Goal: Check status

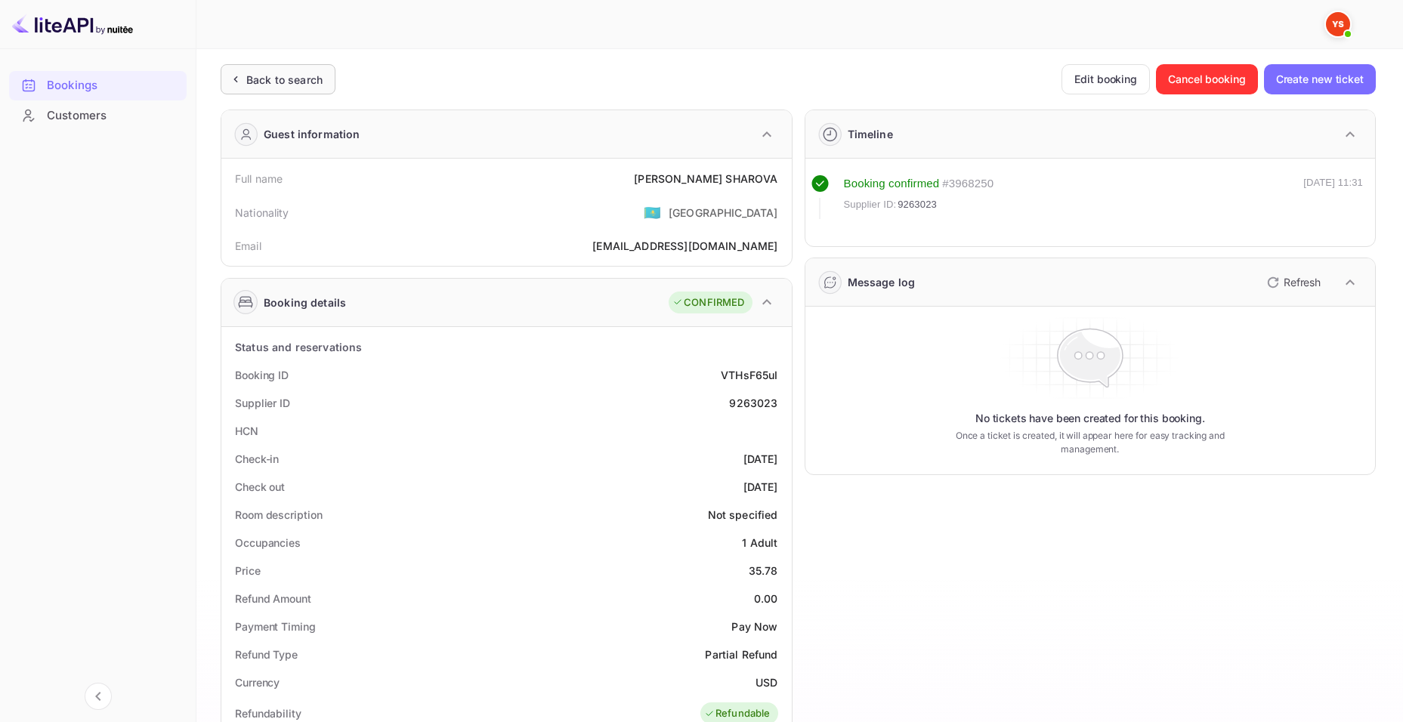
click at [264, 78] on div "Back to search" at bounding box center [284, 80] width 76 height 16
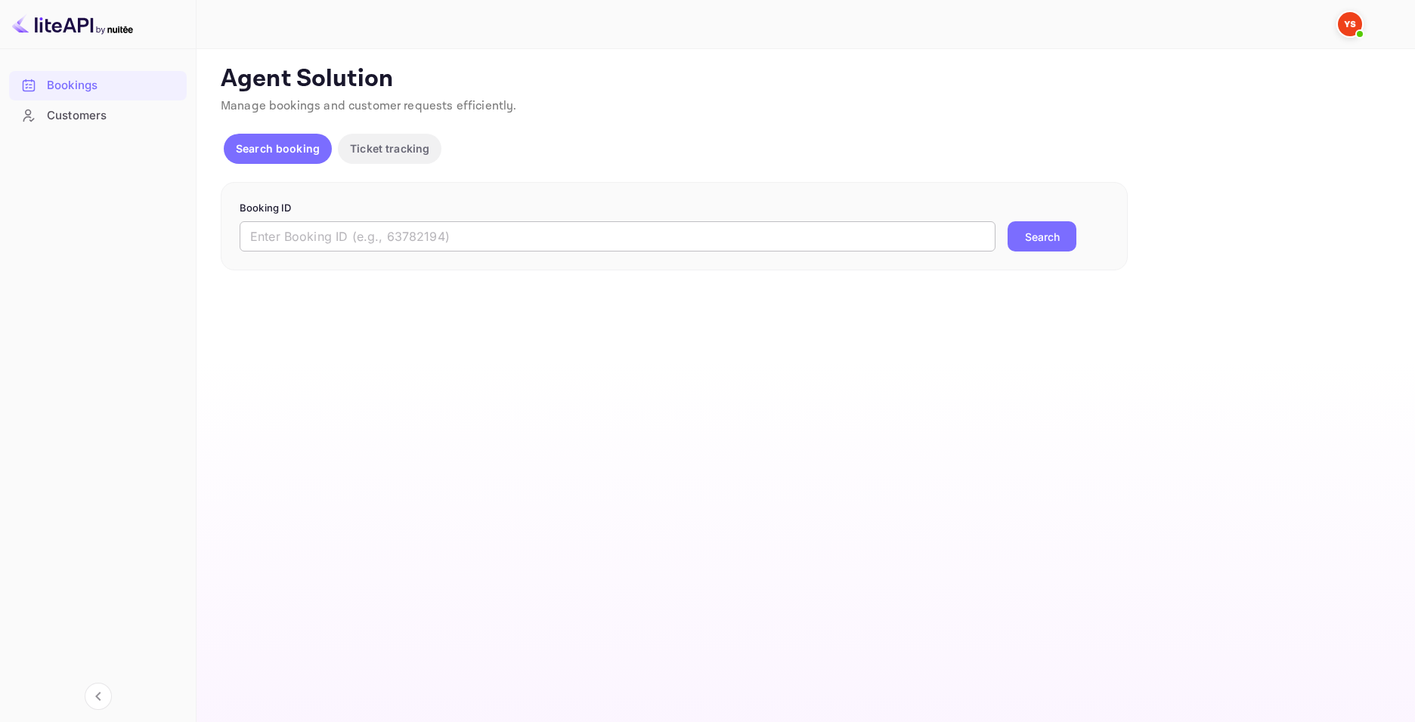
click at [399, 249] on input "text" at bounding box center [618, 236] width 756 height 30
paste input "9393105"
type input "9393105"
click at [1044, 234] on button "Search" at bounding box center [1041, 236] width 69 height 30
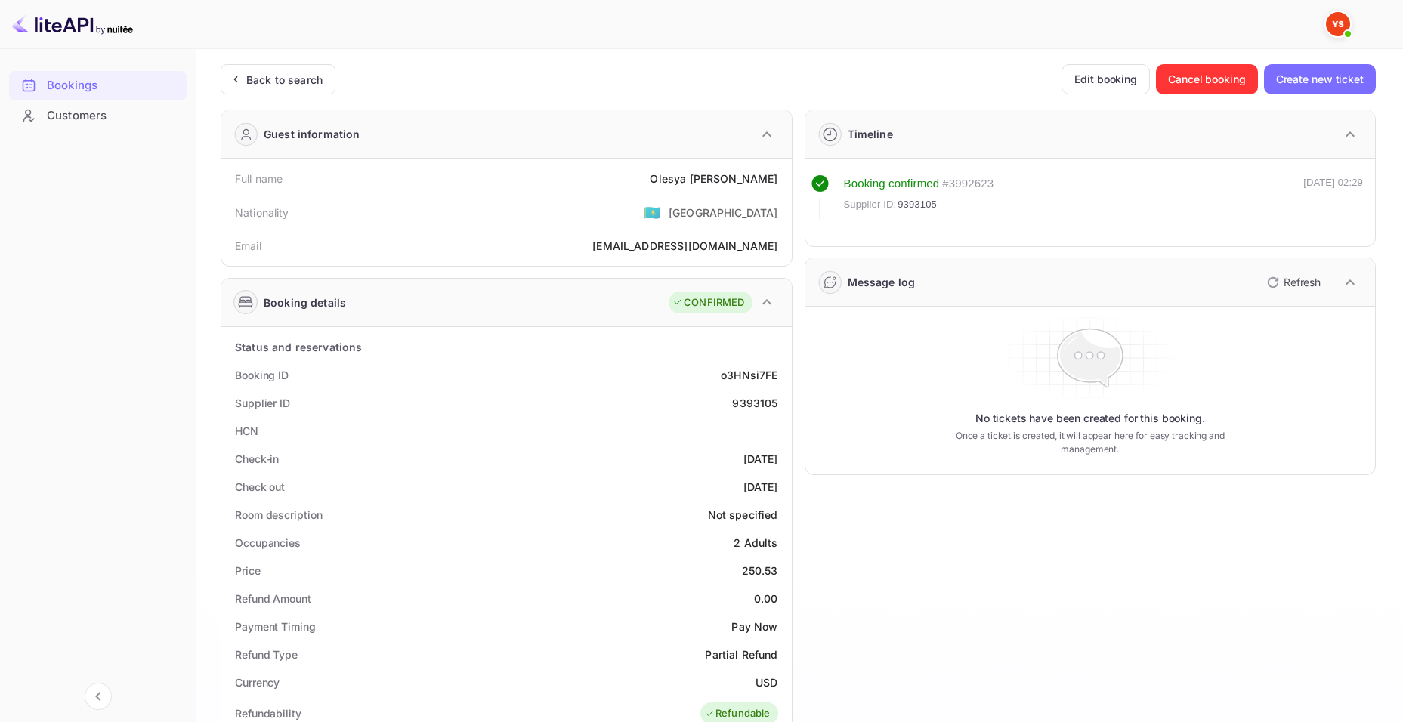
drag, startPoint x: 665, startPoint y: 172, endPoint x: 791, endPoint y: 177, distance: 125.5
click at [791, 177] on div "Full name [PERSON_NAME] Nationality 🇰🇿 [DEMOGRAPHIC_DATA] Email [EMAIL_ADDRESS]…" at bounding box center [506, 212] width 571 height 107
copy div "[PERSON_NAME]"
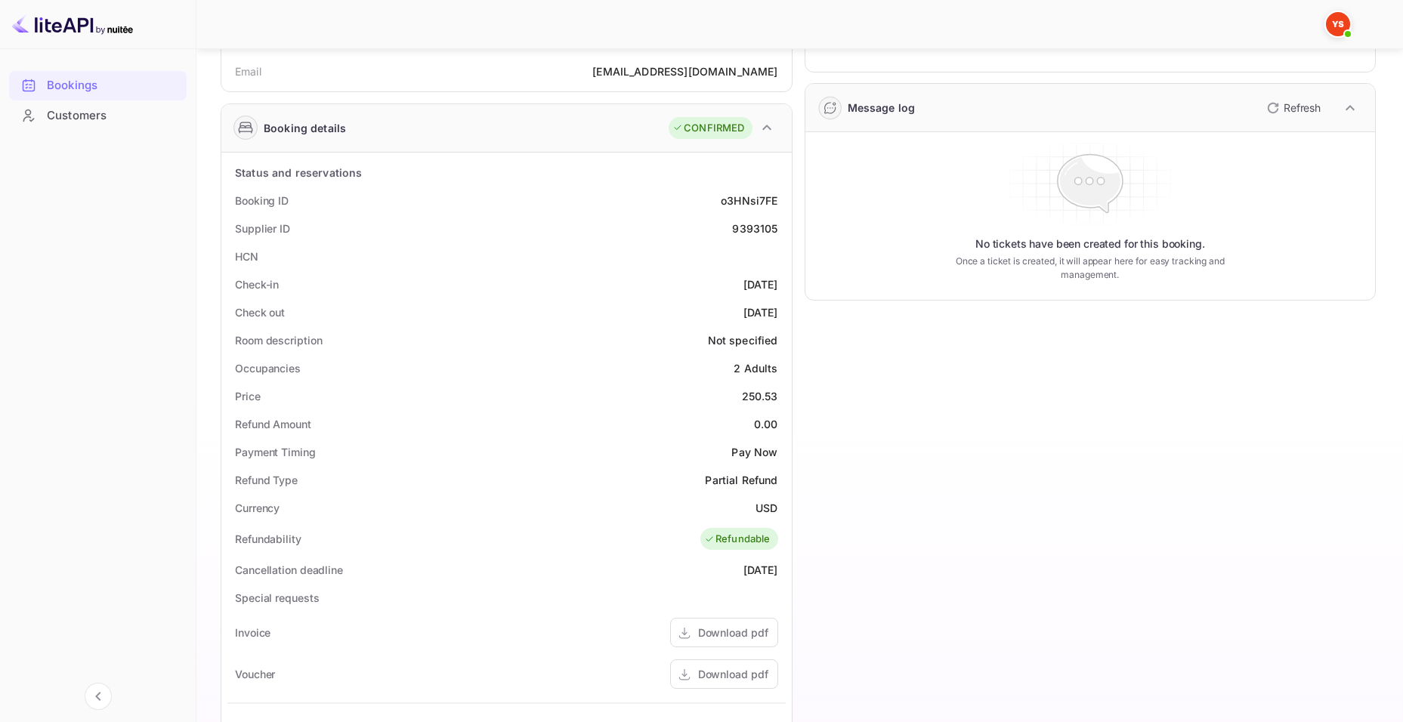
scroll to position [227, 0]
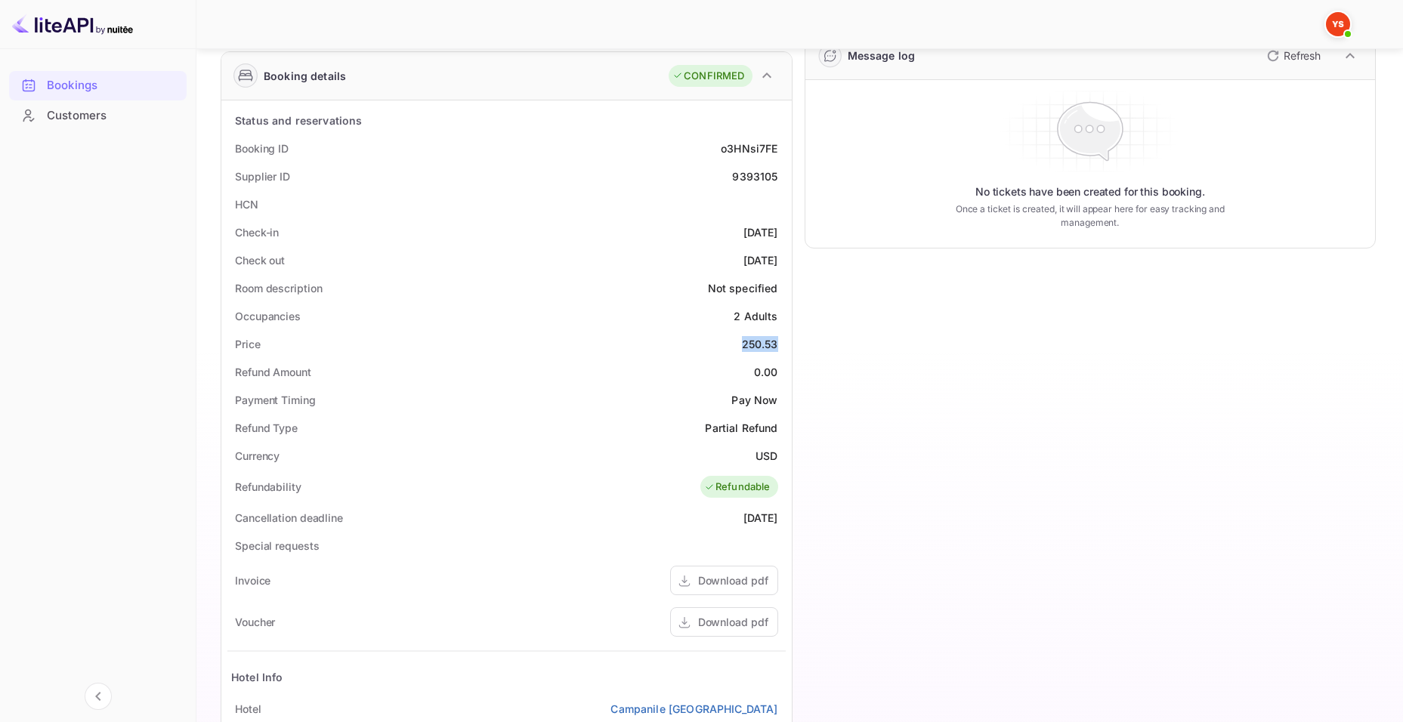
drag, startPoint x: 741, startPoint y: 340, endPoint x: 781, endPoint y: 339, distance: 40.8
click at [781, 339] on div "Price 250.53" at bounding box center [506, 344] width 558 height 28
copy div "250.53"
drag, startPoint x: 758, startPoint y: 456, endPoint x: 787, endPoint y: 456, distance: 28.7
click at [787, 456] on div "Status and reservations Booking ID o3HNsi7FE Supplier ID 9393105 HCN Check-in […" at bounding box center [506, 517] width 571 height 833
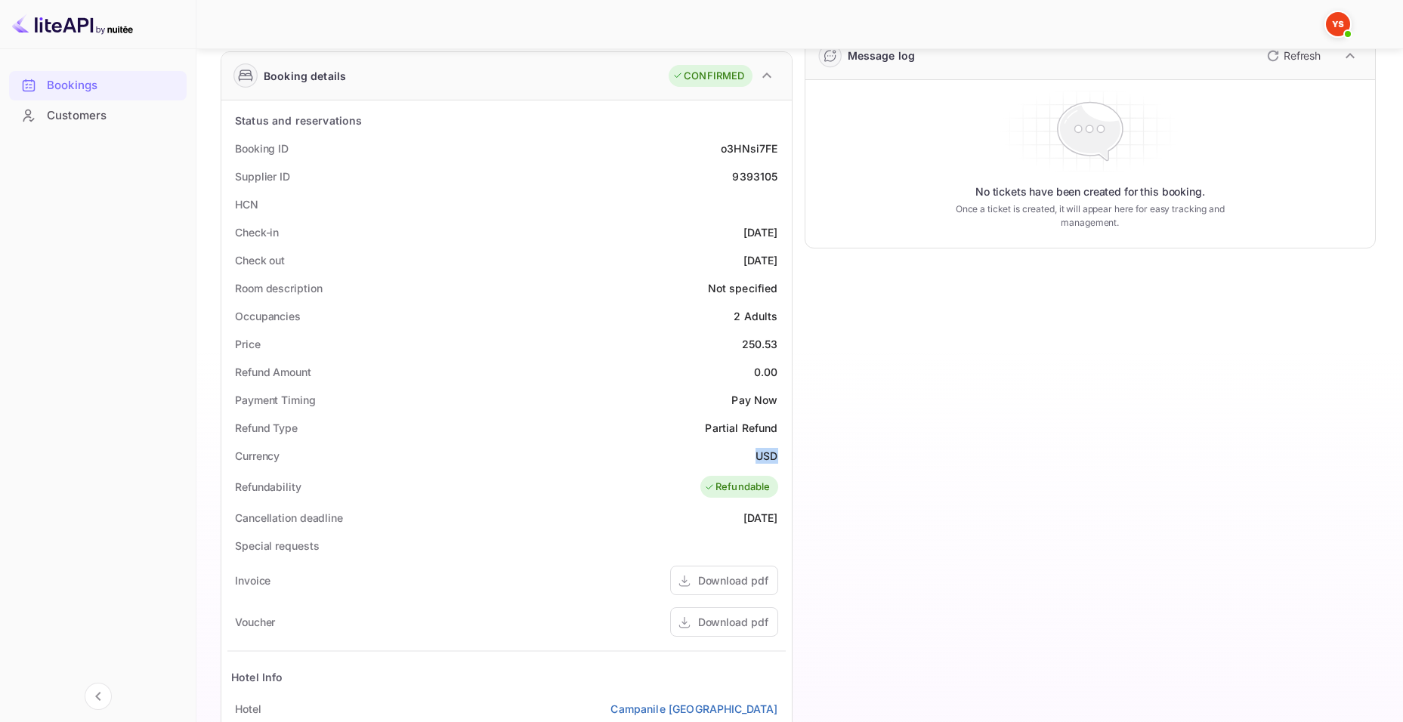
copy div "USD"
